Goal: Information Seeking & Learning: Learn about a topic

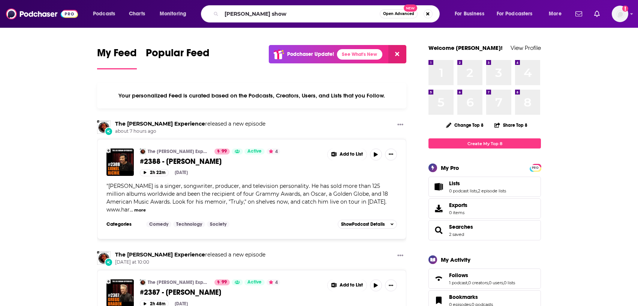
type input "[PERSON_NAME] show"
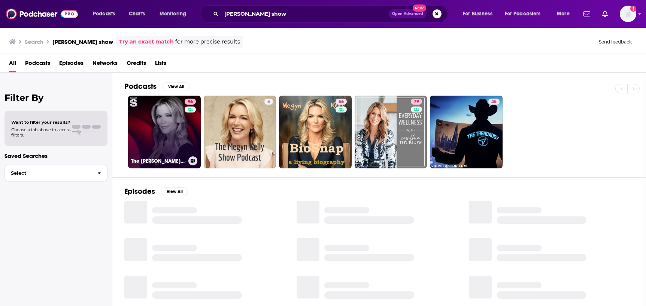
click at [173, 136] on link "96 The [PERSON_NAME] Show" at bounding box center [164, 132] width 73 height 73
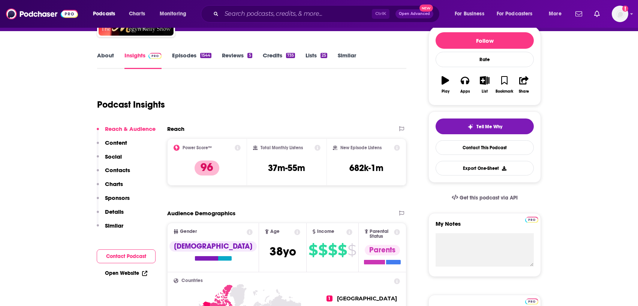
scroll to position [92, 0]
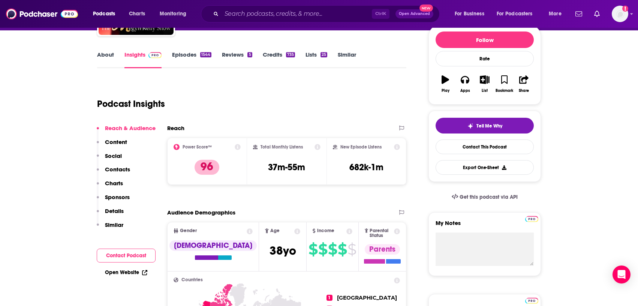
click at [276, 102] on div "Podcast Insights" at bounding box center [248, 99] width 303 height 38
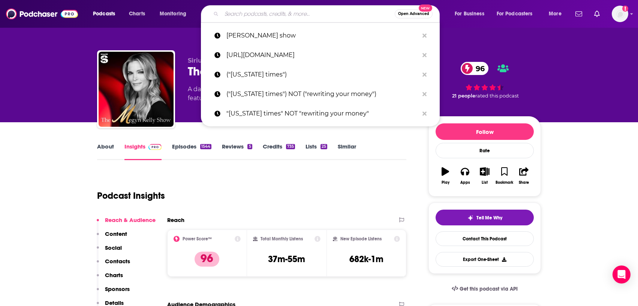
click at [239, 15] on input "Search podcasts, credits, & more..." at bounding box center [307, 14] width 173 height 12
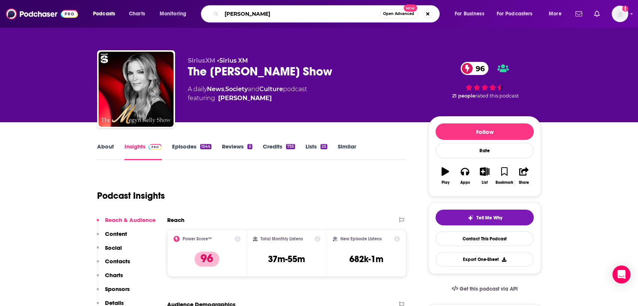
type input "[PERSON_NAME]"
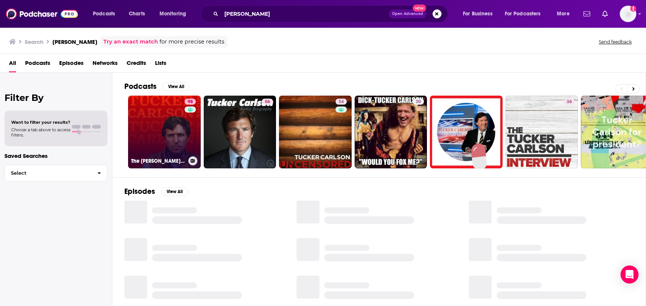
click at [171, 145] on link "98 The [PERSON_NAME] Show" at bounding box center [164, 132] width 73 height 73
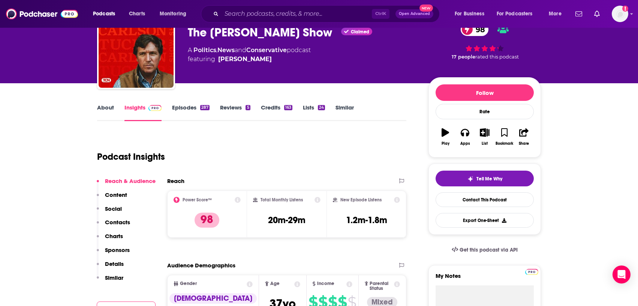
scroll to position [39, 0]
